Goal: Task Accomplishment & Management: Manage account settings

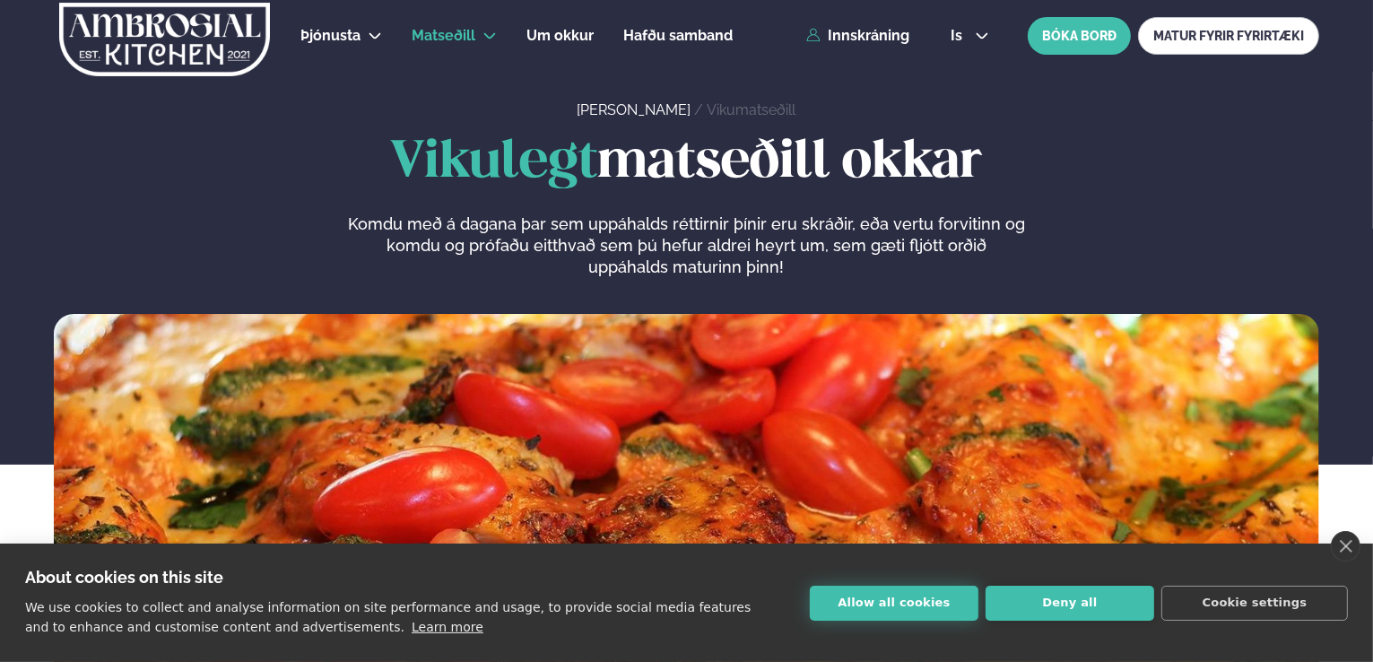
click at [879, 602] on button "Allow all cookies" at bounding box center [894, 603] width 169 height 35
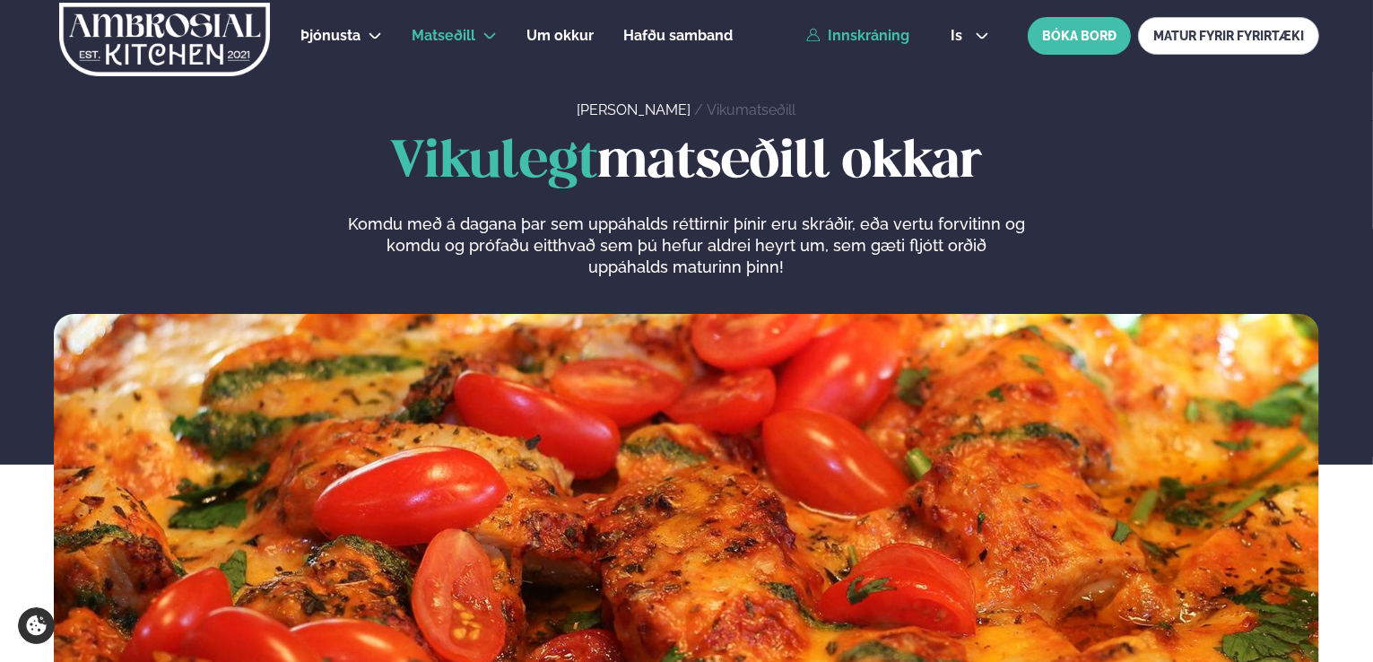
click at [852, 30] on link "Innskráning" at bounding box center [857, 36] width 103 height 16
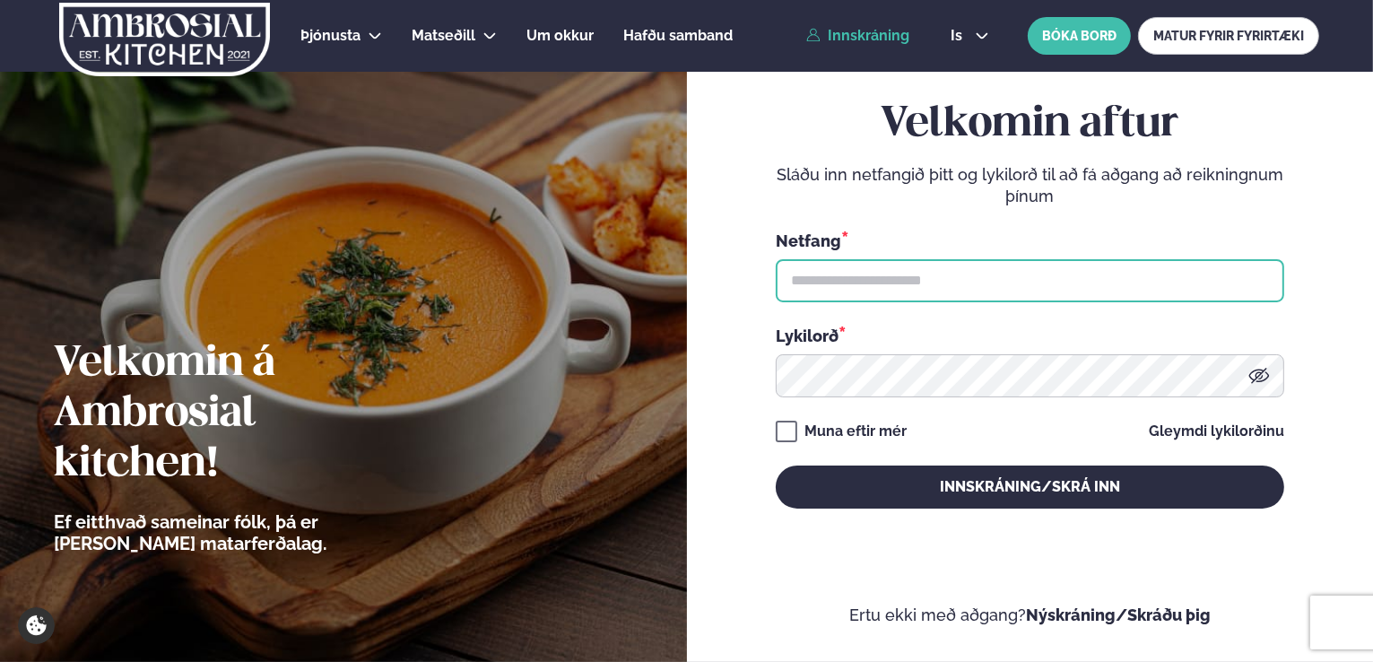
click at [864, 283] on input "text" at bounding box center [1030, 280] width 508 height 43
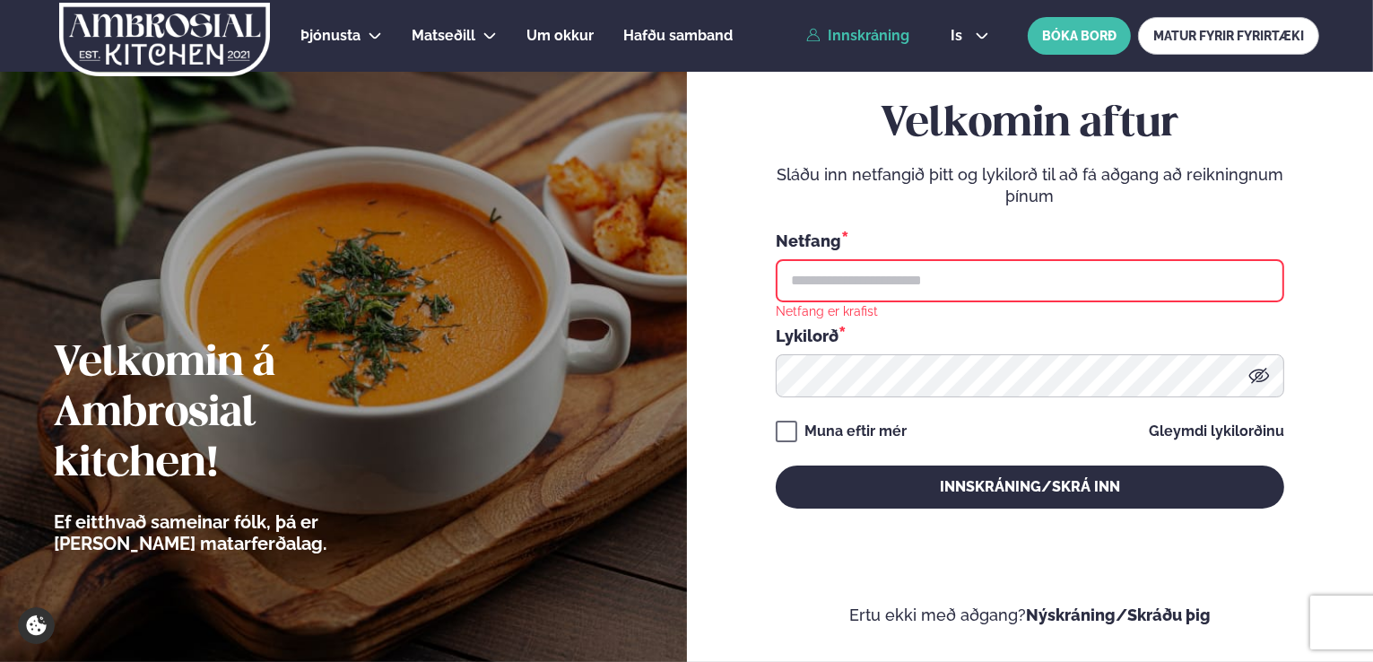
type input "**********"
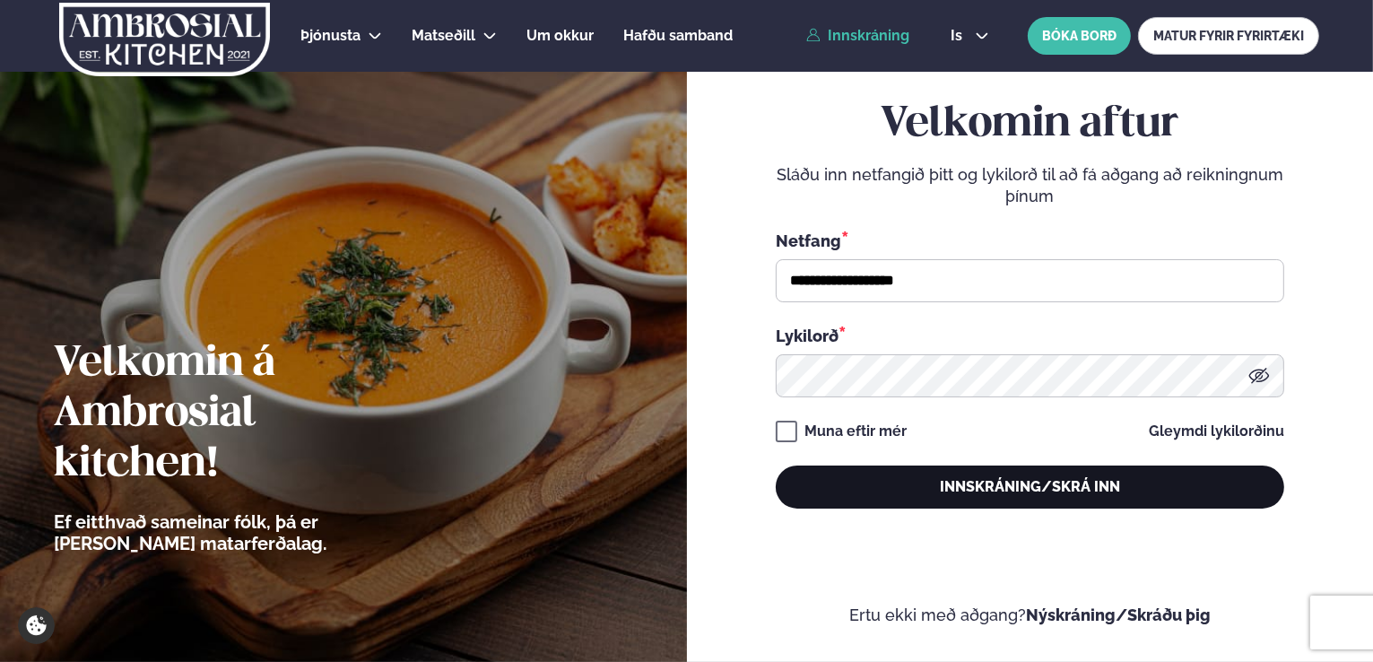
click at [1105, 491] on button "Innskráning/Skrá inn" at bounding box center [1030, 486] width 508 height 43
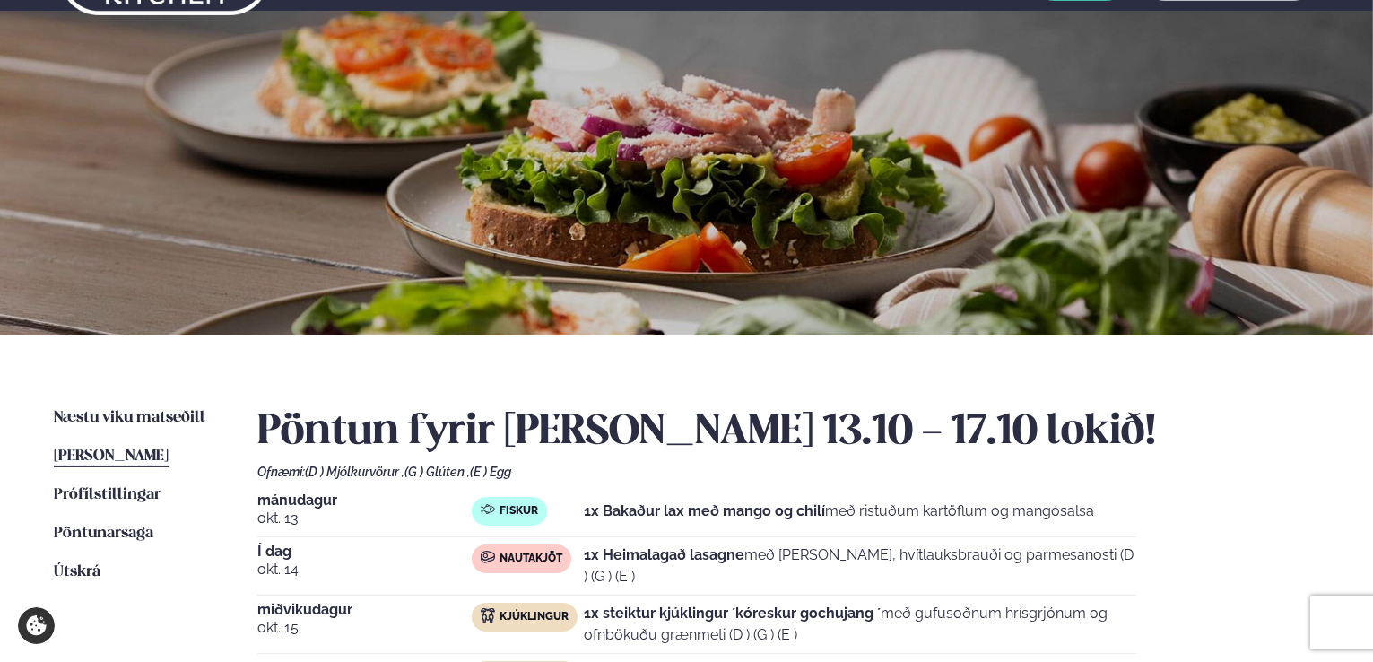
scroll to position [179, 0]
